Goal: Transaction & Acquisition: Download file/media

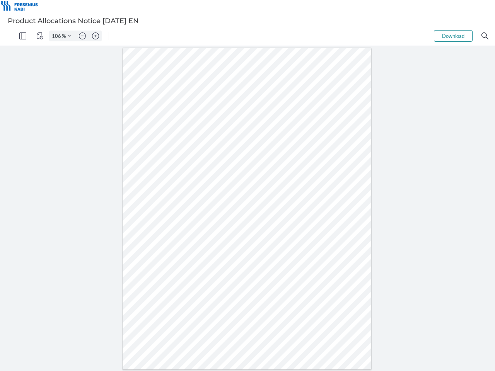
click at [23, 36] on img "Panel" at bounding box center [22, 35] width 7 height 7
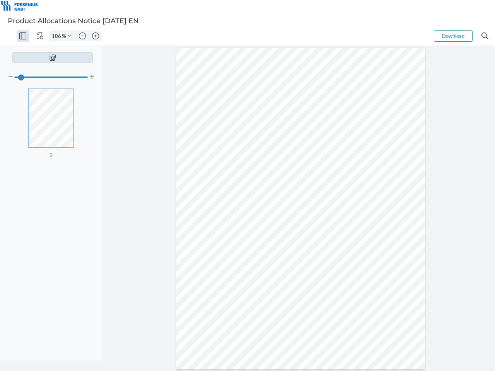
click at [40, 36] on img "View Controls" at bounding box center [39, 35] width 7 height 7
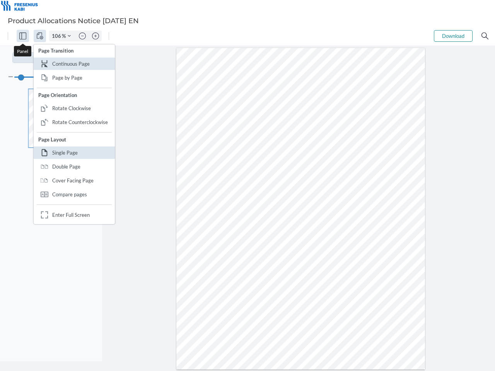
click at [58, 36] on input "106" at bounding box center [56, 35] width 12 height 7
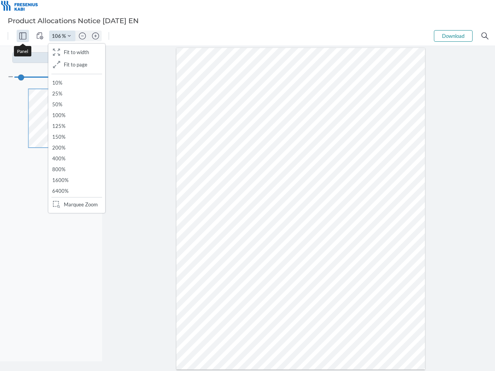
click at [69, 36] on img "Zoom Controls" at bounding box center [69, 35] width 3 height 3
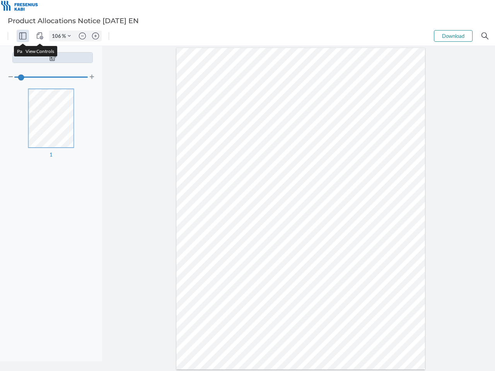
click at [82, 36] on img "Zoom out" at bounding box center [82, 35] width 7 height 7
click at [96, 36] on img "Zoom in" at bounding box center [95, 35] width 7 height 7
type input "106"
click at [453, 36] on button "Download" at bounding box center [453, 36] width 39 height 12
click at [485, 36] on img "Search" at bounding box center [485, 35] width 7 height 7
